Goal: Information Seeking & Learning: Find specific fact

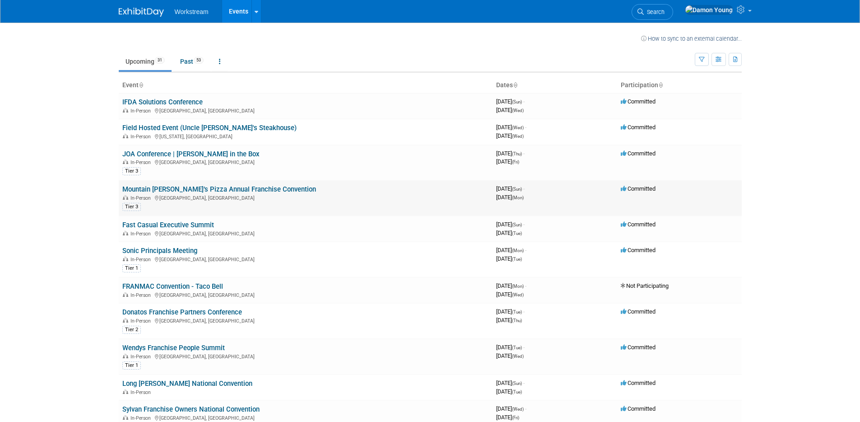
click at [236, 188] on link "Mountain [PERSON_NAME]’s Pizza Annual Franchise Convention" at bounding box center [219, 189] width 194 height 8
click at [232, 311] on link "Donatos Franchise Partners Conference" at bounding box center [182, 312] width 120 height 8
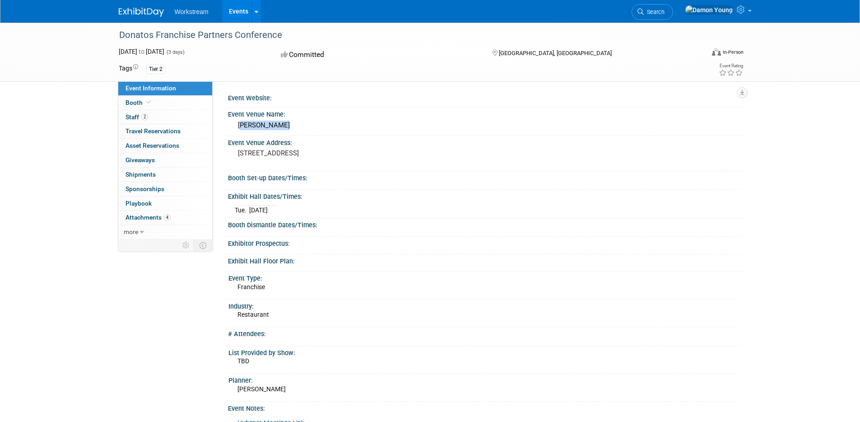
drag, startPoint x: 273, startPoint y: 125, endPoint x: 234, endPoint y: 123, distance: 38.9
click at [235, 123] on div "OSU Marriott" at bounding box center [485, 125] width 500 height 14
click at [321, 169] on div "Event Venue Address: 3100 Olentangy River Road Columbus, OH 43202" at bounding box center [483, 153] width 518 height 35
drag, startPoint x: 269, startPoint y: 159, endPoint x: 237, endPoint y: 156, distance: 31.3
click at [238, 156] on pre "3100 Olentangy River Road Columbus, OH 43202" at bounding box center [335, 153] width 194 height 8
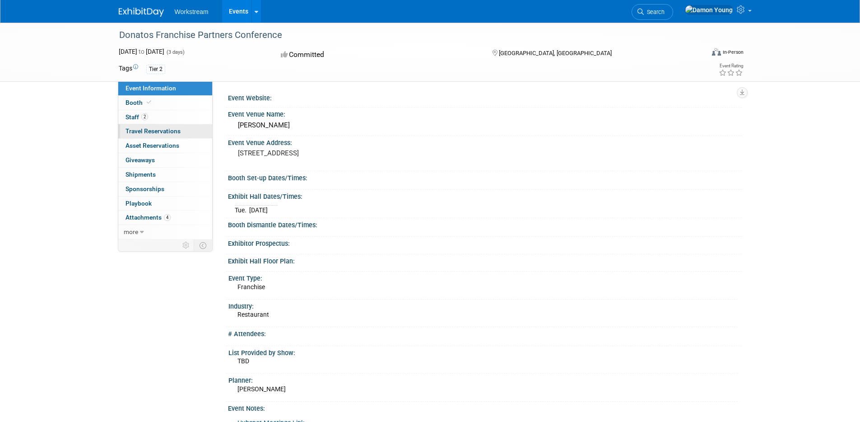
click at [168, 131] on span "Travel Reservations 0" at bounding box center [153, 130] width 55 height 7
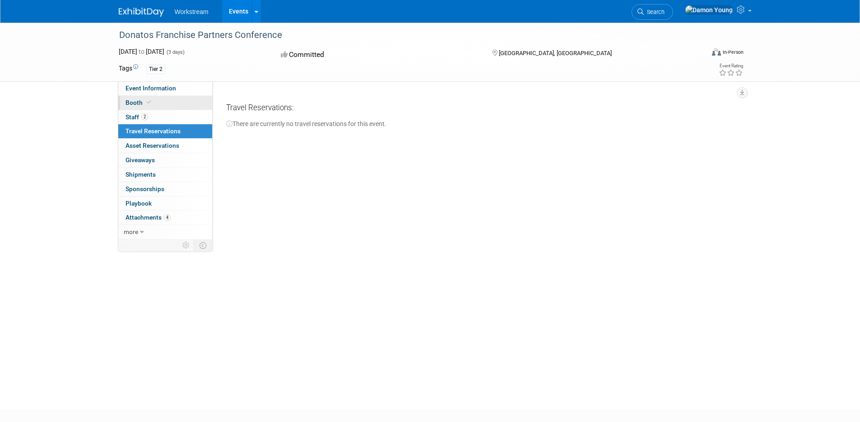
click at [170, 100] on link "Booth" at bounding box center [165, 103] width 94 height 14
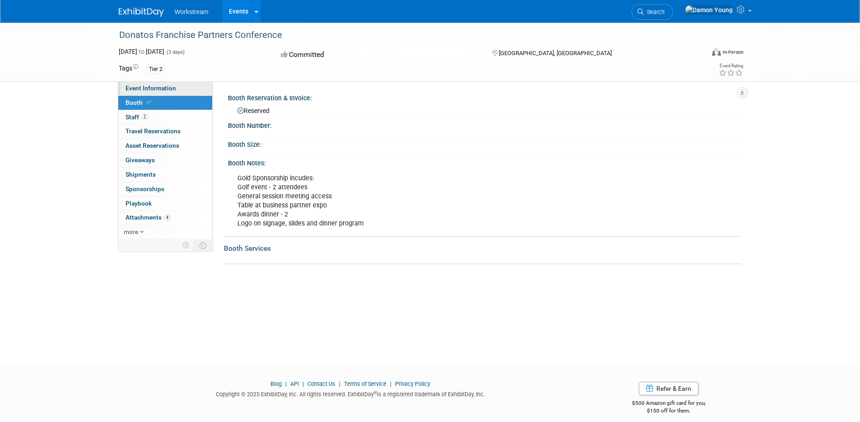
click at [181, 91] on link "Event Information" at bounding box center [165, 88] width 94 height 14
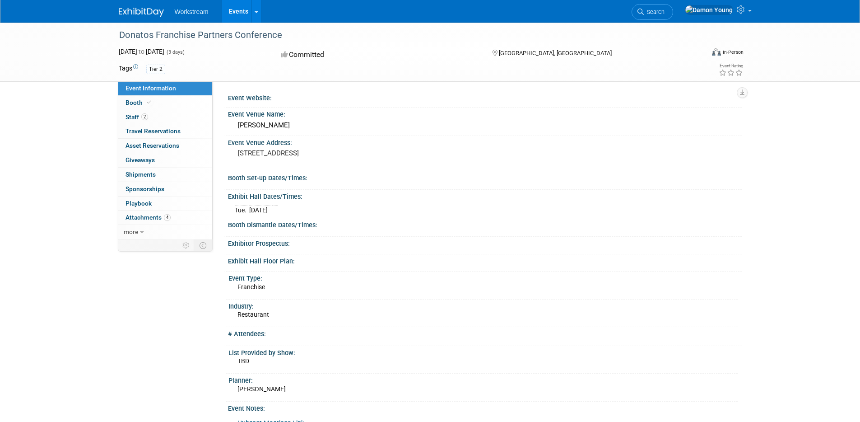
drag, startPoint x: 299, startPoint y: 162, endPoint x: 235, endPoint y: 154, distance: 64.1
click at [235, 154] on div "3100 Olentangy River Road Columbus, OH 43202" at bounding box center [335, 157] width 200 height 21
copy pre "3100 Olentangy River Road Columbus, OH 43202"
click at [323, 181] on div "Booth Set-up Dates/Times: Save Changes Cancel" at bounding box center [483, 180] width 518 height 19
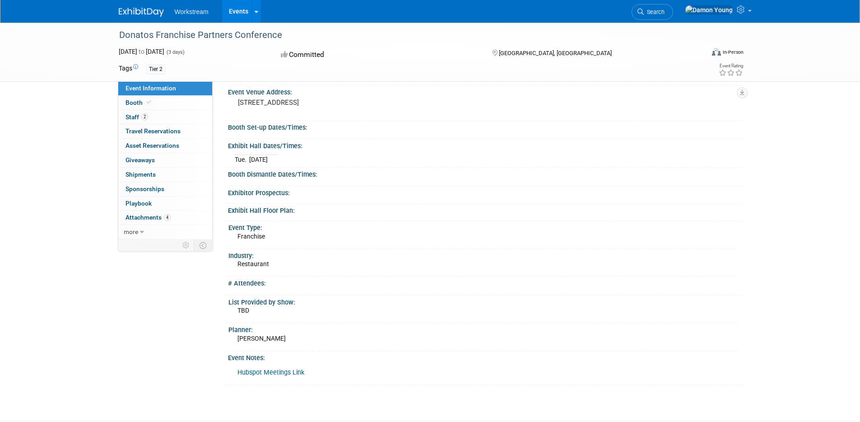
scroll to position [55, 0]
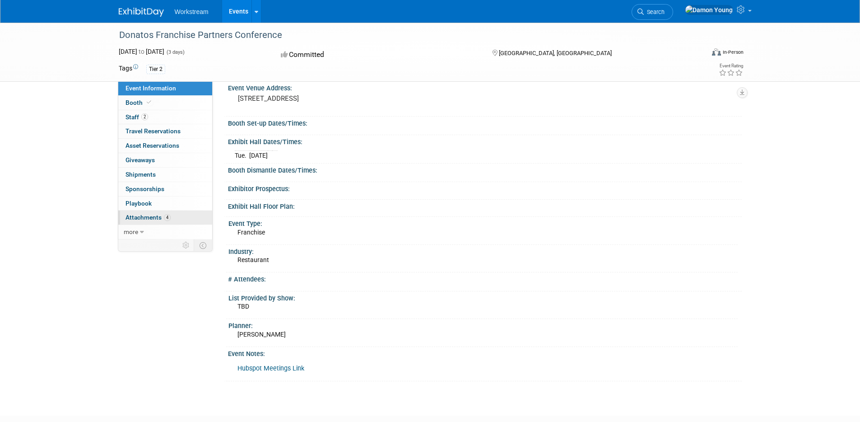
click at [144, 218] on span "Attachments 4" at bounding box center [148, 217] width 45 height 7
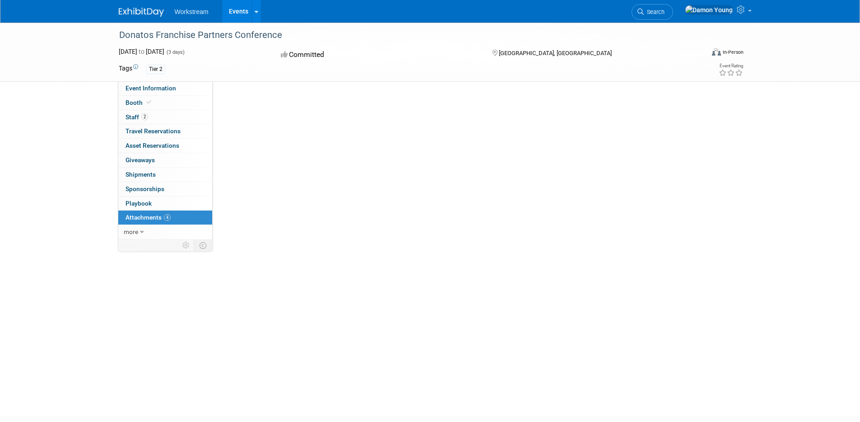
scroll to position [0, 0]
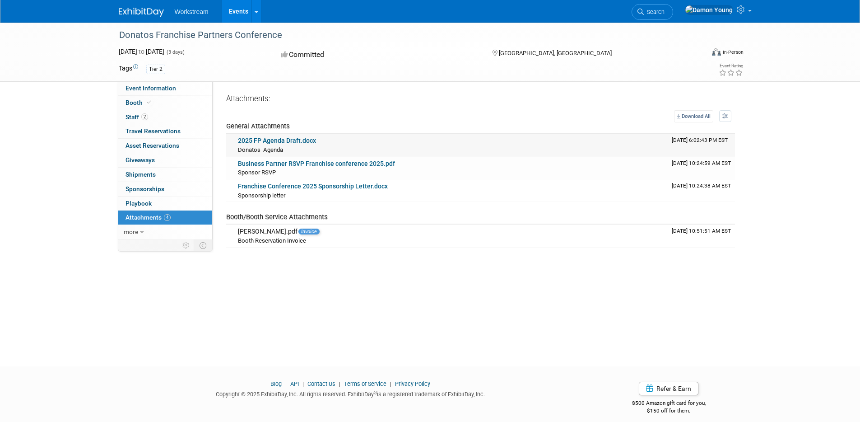
click at [265, 141] on link "2025 FP Agenda Draft.docx" at bounding box center [277, 140] width 78 height 7
